Goal: Information Seeking & Learning: Learn about a topic

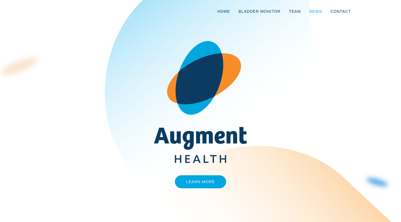
click at [317, 11] on link "News" at bounding box center [315, 11] width 21 height 18
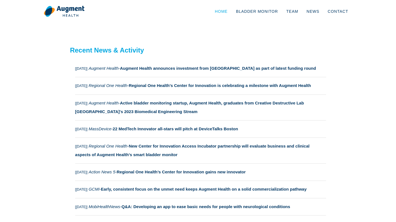
click at [228, 11] on link "Home" at bounding box center [221, 11] width 21 height 18
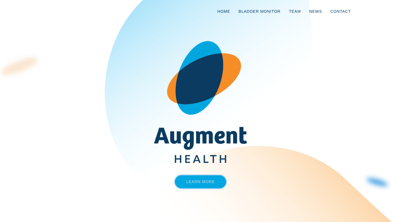
click at [203, 182] on link "Learn More" at bounding box center [200, 182] width 51 height 13
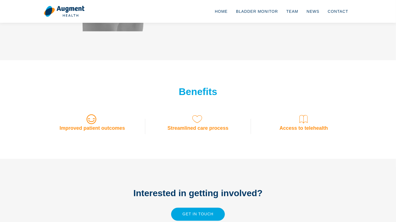
scroll to position [465, 0]
